Goal: Find contact information: Find contact information

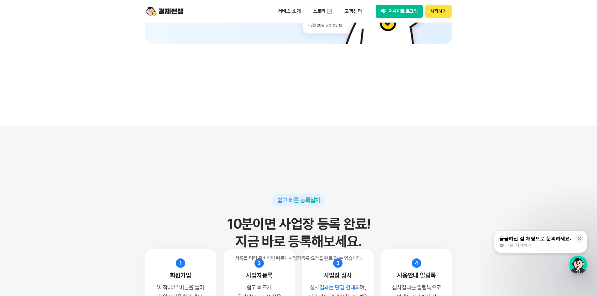
scroll to position [5608, 0]
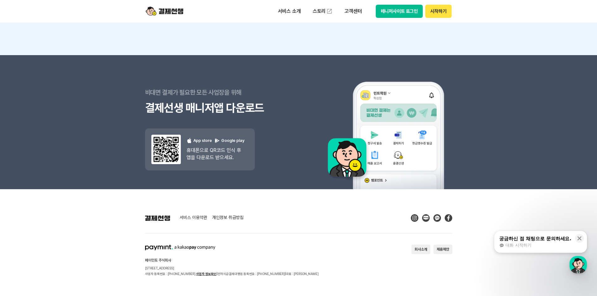
drag, startPoint x: 137, startPoint y: 245, endPoint x: 137, endPoint y: 220, distance: 24.8
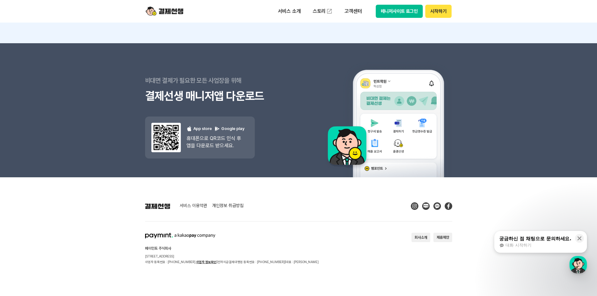
click at [134, 227] on footer "서비스 이용약관 개인정보 취급방침 페이민트 주식회사 [STREET_ADDRESS] 사업자 등록번호 : [PHONE_NUMBER] 사업자 정보확…" at bounding box center [298, 236] width 597 height 119
drag, startPoint x: 137, startPoint y: 231, endPoint x: 229, endPoint y: 253, distance: 94.8
click at [229, 253] on footer "서비스 이용약관 개인정보 취급방침 페이민트 주식회사 [STREET_ADDRESS] 사업자 등록번호 : [PHONE_NUMBER] 사업자 정보확…" at bounding box center [298, 236] width 597 height 119
click at [229, 253] on div "페이민트 주식회사 [STREET_ADDRESS] 사업자 등록번호 : [PHONE_NUMBER] 사업자 정보확인 | 전자지급결제대행업 등록번호 …" at bounding box center [232, 249] width 174 height 32
drag, startPoint x: 306, startPoint y: 264, endPoint x: 135, endPoint y: 236, distance: 173.5
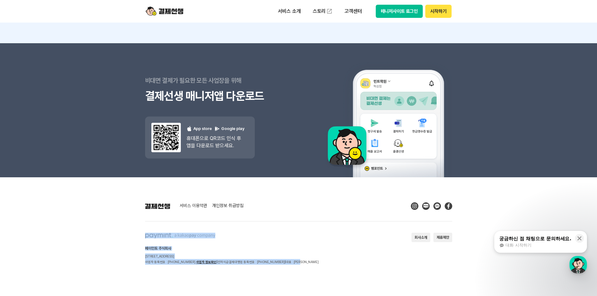
click at [135, 236] on footer "서비스 이용약관 개인정보 취급방침 페이민트 주식회사 [STREET_ADDRESS] 사업자 등록번호 : [PHONE_NUMBER] 사업자 정보확…" at bounding box center [298, 236] width 597 height 119
drag, startPoint x: 155, startPoint y: 235, endPoint x: 246, endPoint y: 256, distance: 93.3
click at [246, 256] on footer "서비스 이용약관 개인정보 취급방침 페이민트 주식회사 [STREET_ADDRESS] 사업자 등록번호 : [PHONE_NUMBER] 사업자 정보확…" at bounding box center [298, 236] width 597 height 119
click at [247, 256] on p "[STREET_ADDRESS]" at bounding box center [232, 257] width 174 height 6
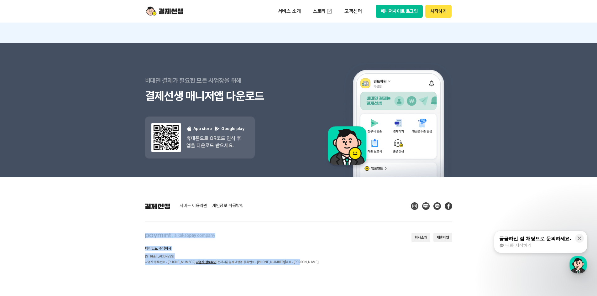
drag, startPoint x: 303, startPoint y: 261, endPoint x: 135, endPoint y: 231, distance: 170.1
click at [136, 231] on footer "서비스 이용약관 개인정보 취급방침 페이민트 주식회사 [STREET_ADDRESS] 사업자 등록번호 : [PHONE_NUMBER] 사업자 정보확…" at bounding box center [298, 236] width 597 height 119
click at [135, 231] on footer "서비스 이용약관 개인정보 취급방침 페이민트 주식회사 [STREET_ADDRESS] 사업자 등록번호 : [PHONE_NUMBER] 사업자 정보확…" at bounding box center [298, 236] width 597 height 119
drag, startPoint x: 325, startPoint y: 262, endPoint x: 149, endPoint y: 245, distance: 176.8
click at [149, 245] on section "페이민트 주식회사 [STREET_ADDRESS] 사업자 등록번호 : [PHONE_NUMBER] 사업자 정보확인 | 전자지급결제대행업 등록번호 …" at bounding box center [298, 249] width 307 height 32
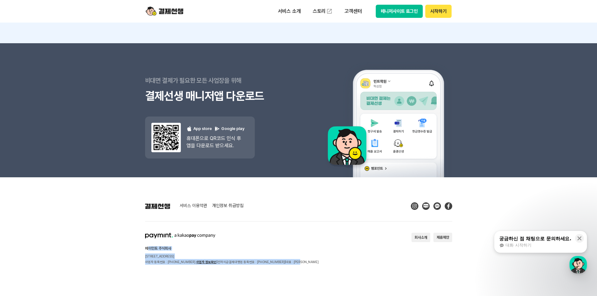
drag, startPoint x: 149, startPoint y: 245, endPoint x: 146, endPoint y: 244, distance: 3.2
click at [149, 244] on div "페이민트 주식회사 [STREET_ADDRESS] 사업자 등록번호 : [PHONE_NUMBER] 사업자 정보확인 | 전자지급결제대행업 등록번호 …" at bounding box center [232, 249] width 174 height 32
click at [122, 241] on footer "서비스 이용약관 개인정보 취급방침 페이민트 주식회사 [STREET_ADDRESS] 사업자 등록번호 : [PHONE_NUMBER] 사업자 정보확…" at bounding box center [298, 236] width 597 height 119
drag, startPoint x: 127, startPoint y: 229, endPoint x: 288, endPoint y: 258, distance: 163.2
click at [288, 258] on footer "서비스 이용약관 개인정보 취급방침 페이민트 주식회사 [STREET_ADDRESS] 사업자 등록번호 : [PHONE_NUMBER] 사업자 정보확…" at bounding box center [298, 236] width 597 height 119
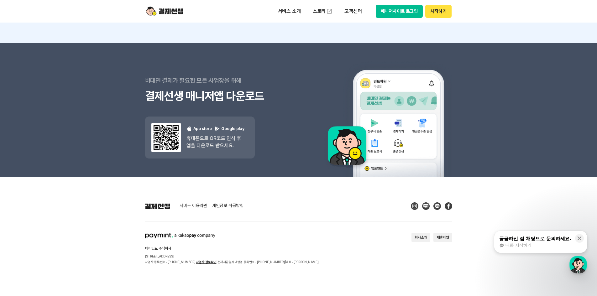
click at [302, 259] on section "페이민트 주식회사 [STREET_ADDRESS] 사업자 등록번호 : [PHONE_NUMBER] 사업자 정보확인 | 전자지급결제대행업 등록번호 …" at bounding box center [298, 249] width 307 height 32
drag, startPoint x: 307, startPoint y: 262, endPoint x: 136, endPoint y: 233, distance: 173.3
click at [136, 233] on footer "서비스 이용약관 개인정보 취급방침 페이민트 주식회사 [STREET_ADDRESS] 사업자 등록번호 : [PHONE_NUMBER] 사업자 정보확…" at bounding box center [298, 236] width 597 height 119
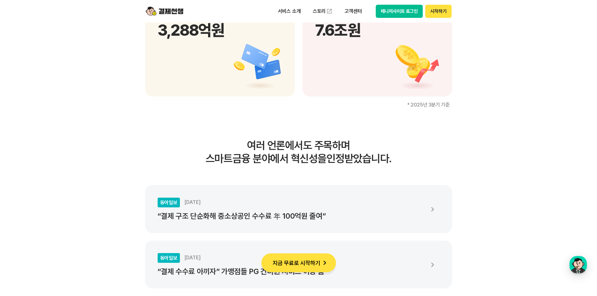
scroll to position [0, 0]
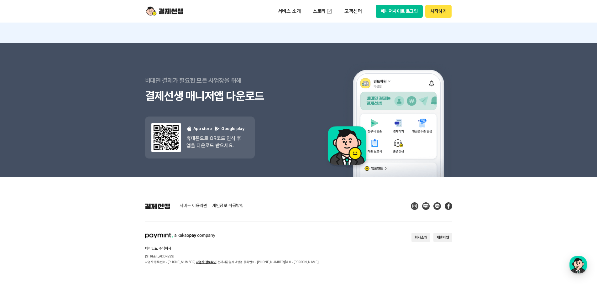
drag, startPoint x: 214, startPoint y: 262, endPoint x: 209, endPoint y: 114, distance: 147.5
drag, startPoint x: 213, startPoint y: 268, endPoint x: 216, endPoint y: 231, distance: 36.9
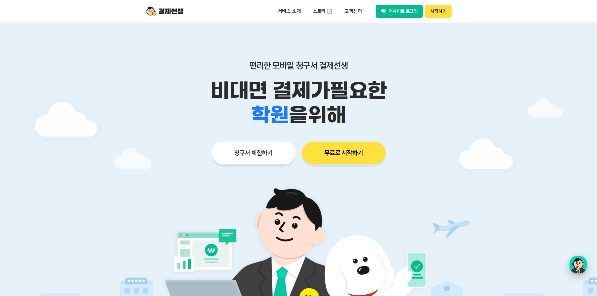
click at [585, 265] on div "button" at bounding box center [579, 265] width 18 height 18
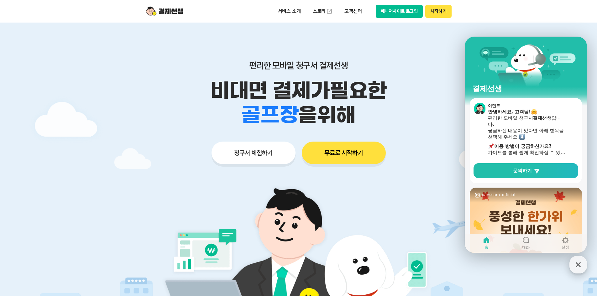
click at [585, 265] on div "button" at bounding box center [579, 265] width 18 height 18
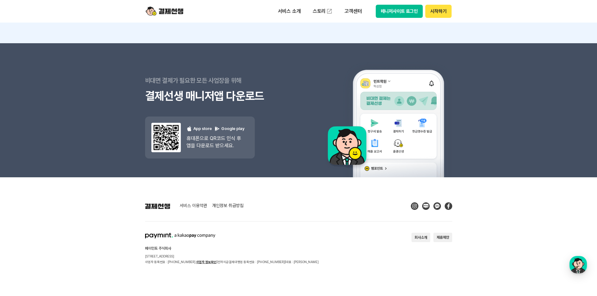
drag, startPoint x: 498, startPoint y: 204, endPoint x: 486, endPoint y: 85, distance: 119.4
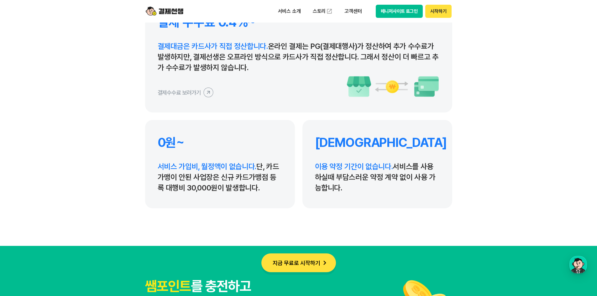
scroll to position [5608, 0]
